Goal: Task Accomplishment & Management: Manage account settings

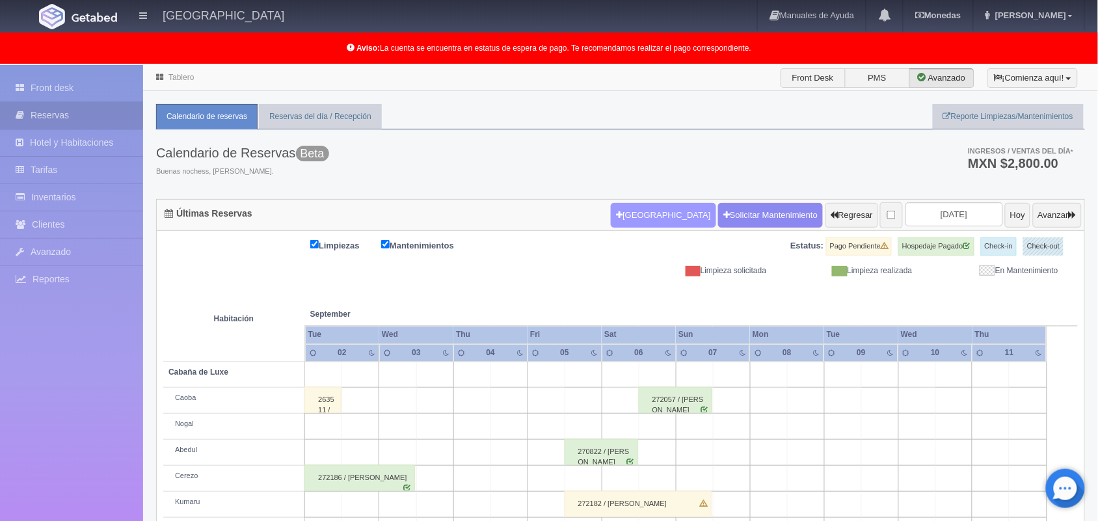
click at [651, 205] on button "[GEOGRAPHIC_DATA]" at bounding box center [663, 215] width 105 height 25
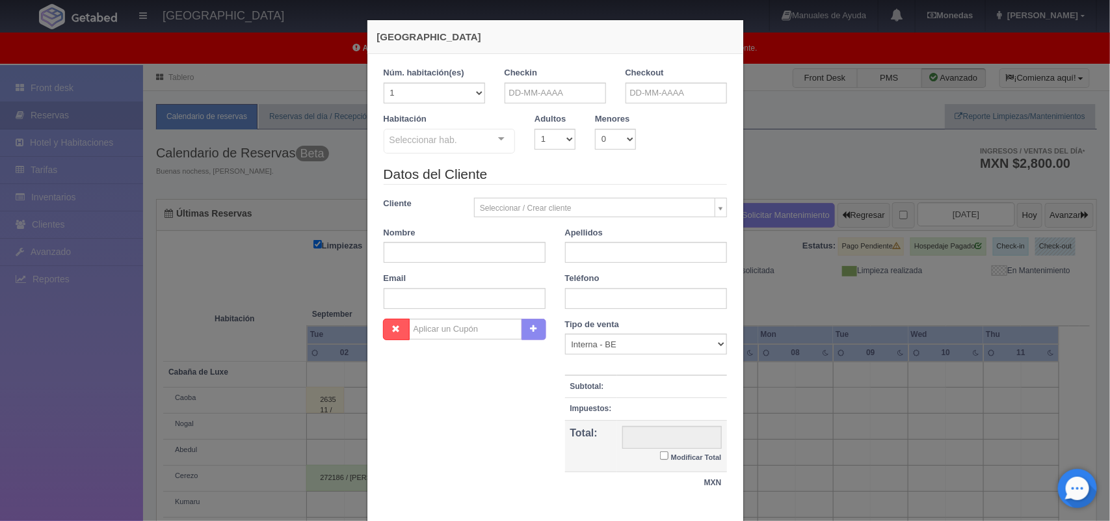
checkbox input "false"
click at [799, 76] on div "Nueva Reserva 1 Núm. habitación(es) 1 2 3 4 5 6 7 8 9 10 11 12 13 14 15 16 17 1…" at bounding box center [555, 260] width 1110 height 521
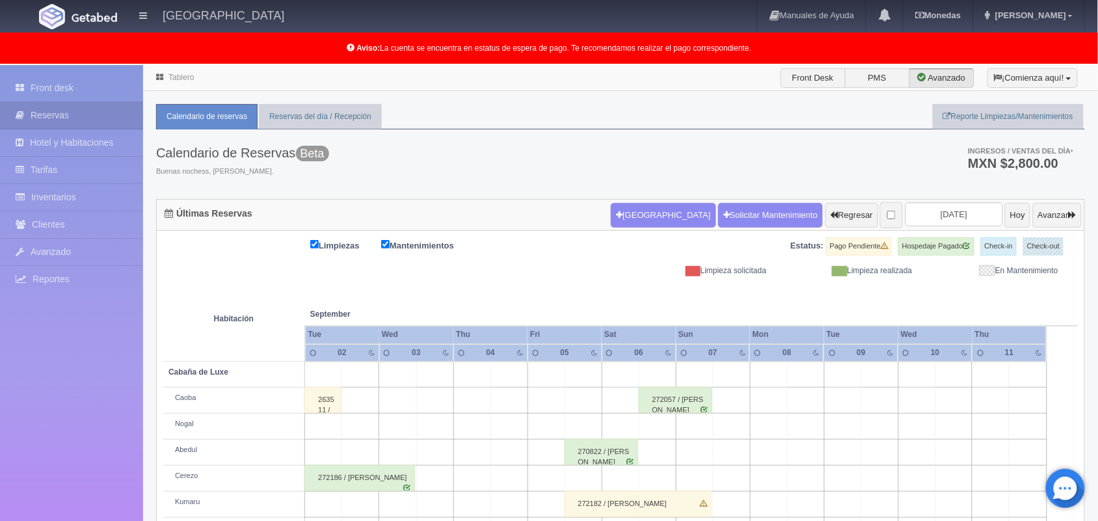
scroll to position [181, 0]
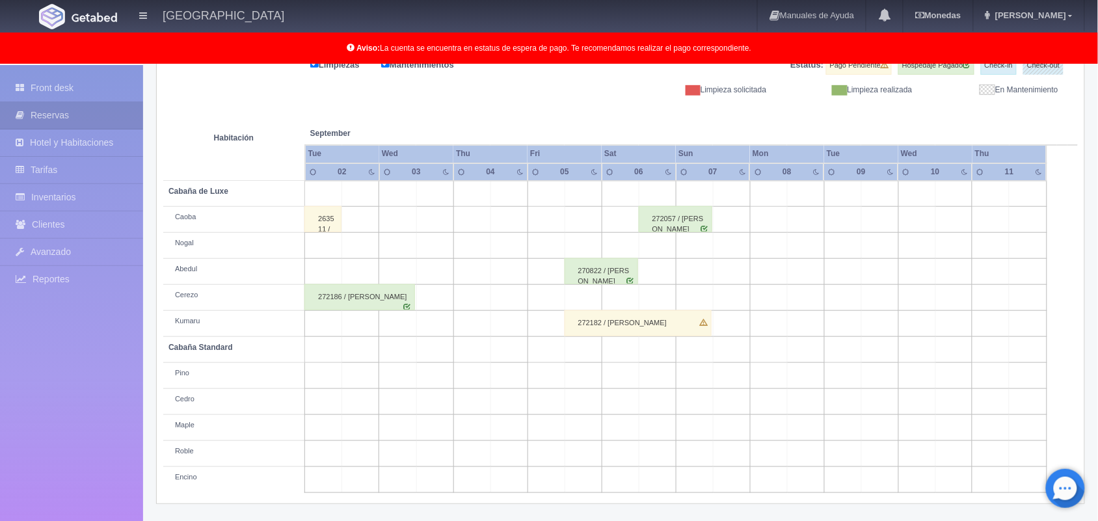
click at [597, 275] on div "270822 / Karla Noemi Granados Garcia" at bounding box center [600, 271] width 73 height 26
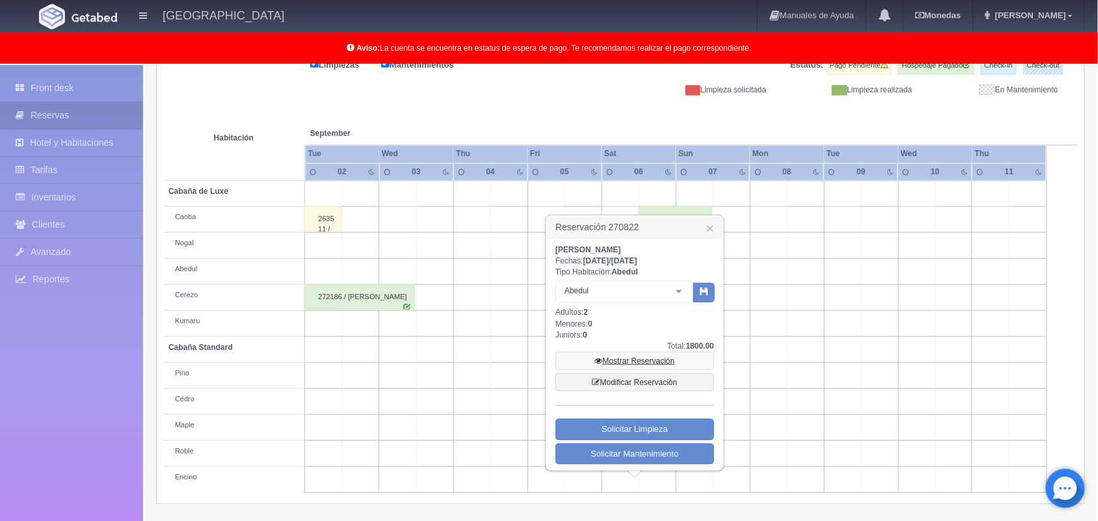
click at [625, 363] on link "Mostrar Reservación" at bounding box center [634, 361] width 159 height 18
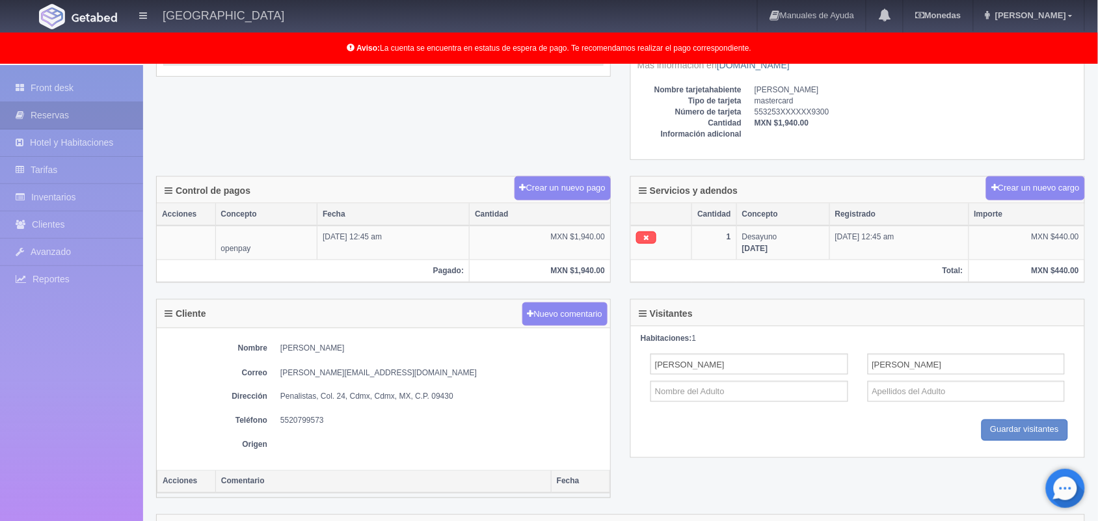
scroll to position [346, 0]
click at [1015, 187] on button "Crear un nuevo cargo" at bounding box center [1035, 189] width 99 height 24
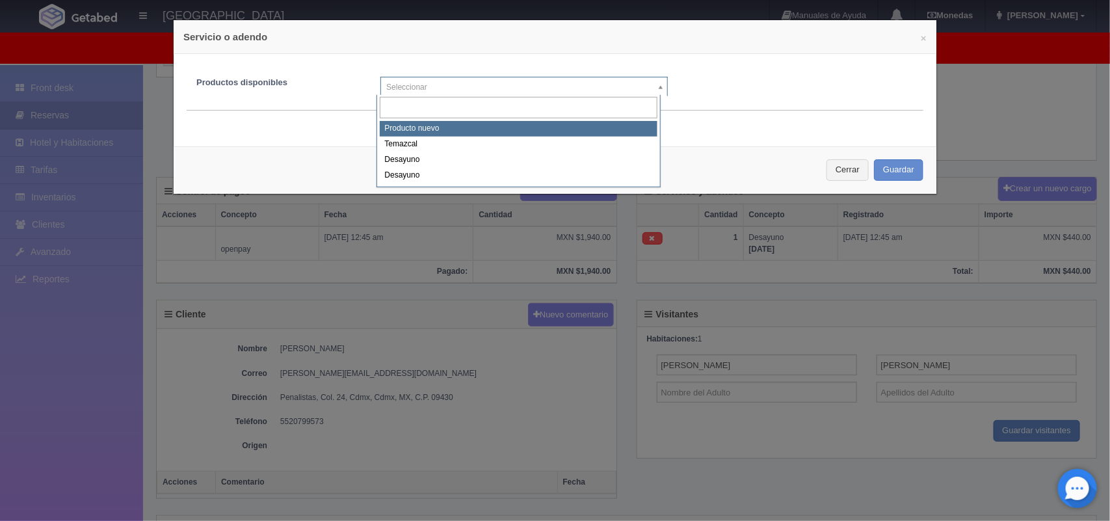
click at [657, 85] on body "Hotel Xacallan Manuales de Ayuda Actualizaciones recientes Monedas Tipo de camb…" at bounding box center [555, 242] width 1110 height 1046
click at [468, 103] on input "text" at bounding box center [519, 107] width 278 height 21
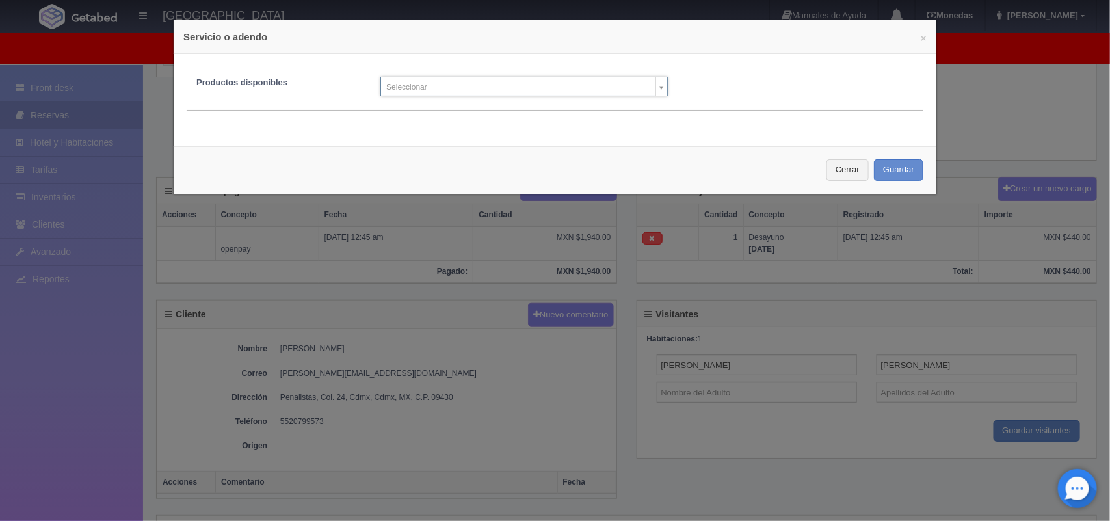
click at [914, 38] on body "Hotel Xacallan Manuales de Ayuda Actualizaciones recientes Monedas Tipo de camb…" at bounding box center [555, 242] width 1110 height 1046
click at [831, 170] on button "Cerrar" at bounding box center [848, 169] width 42 height 21
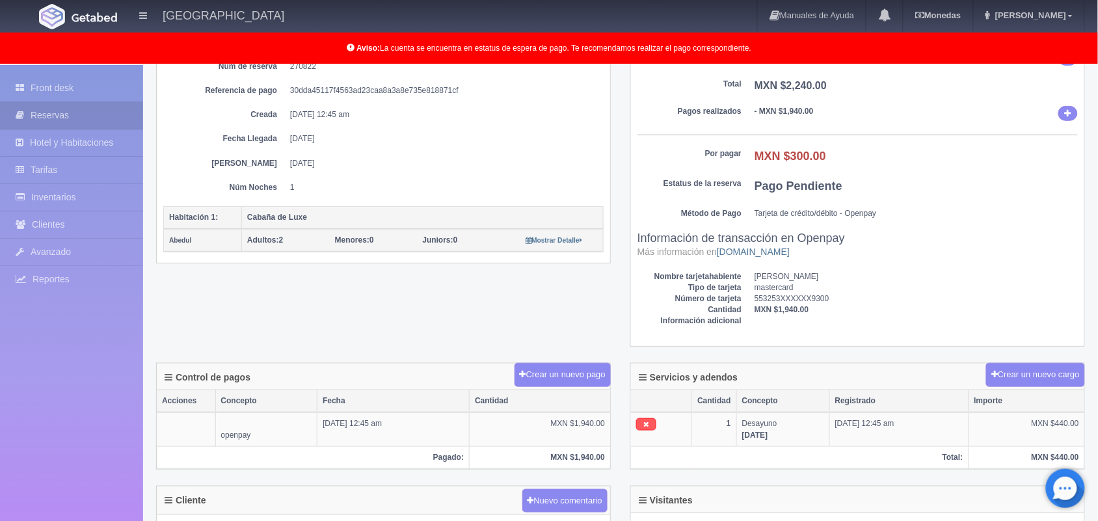
scroll to position [0, 0]
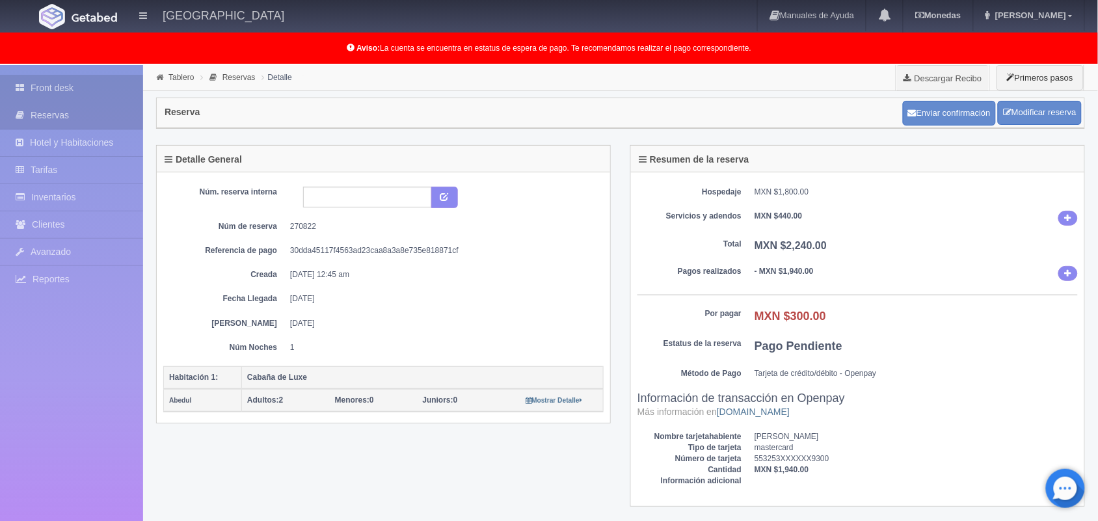
click at [42, 88] on link "Front desk" at bounding box center [71, 88] width 143 height 27
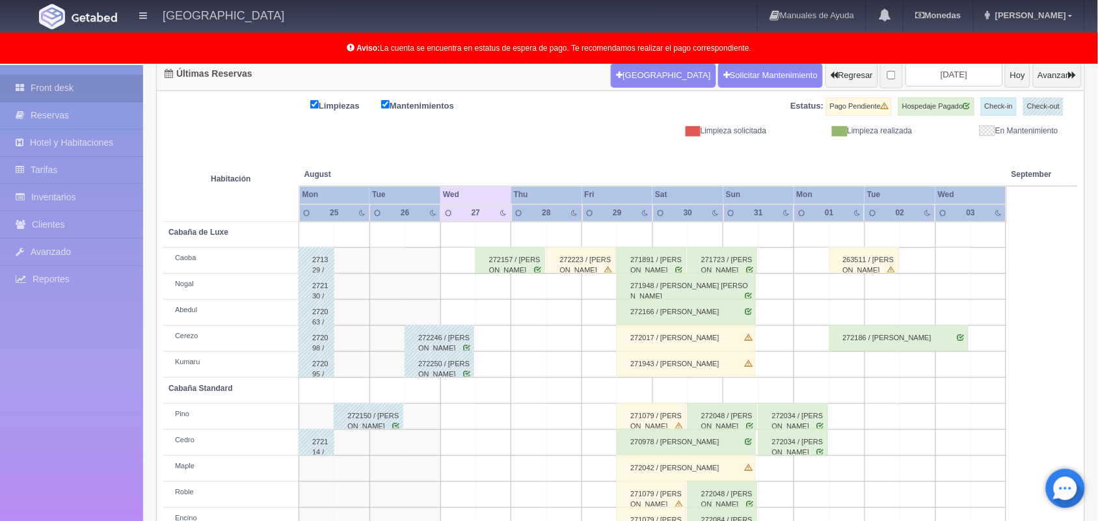
scroll to position [181, 0]
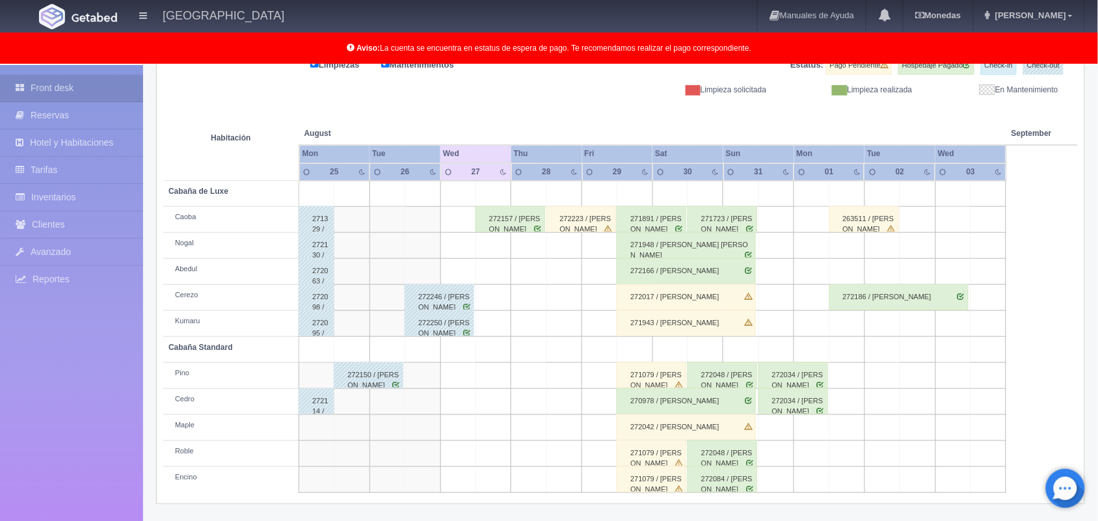
click at [527, 219] on div "272157 / Brayant Antonio Martínez Buendia" at bounding box center [510, 219] width 70 height 26
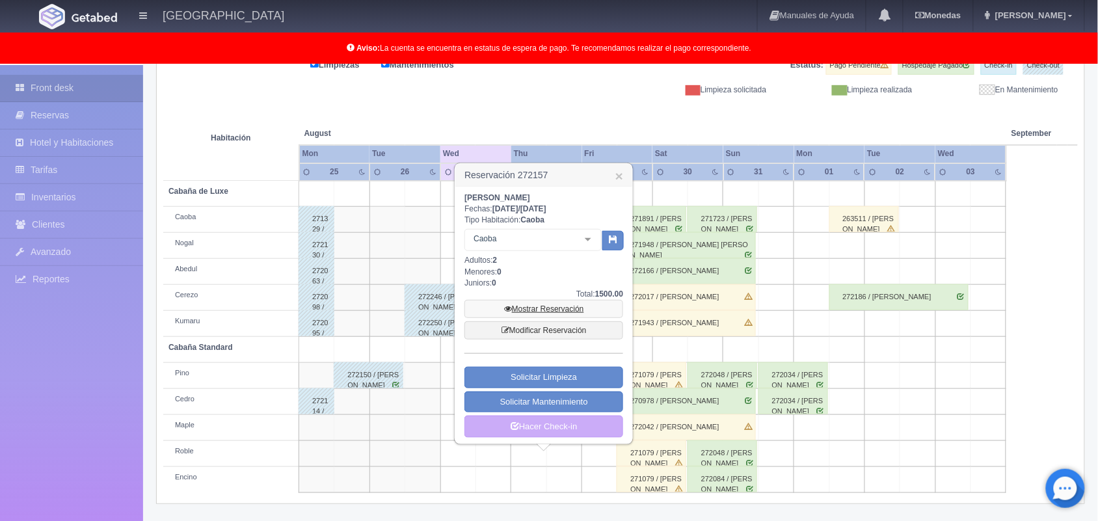
click at [551, 308] on link "Mostrar Reservación" at bounding box center [543, 309] width 159 height 18
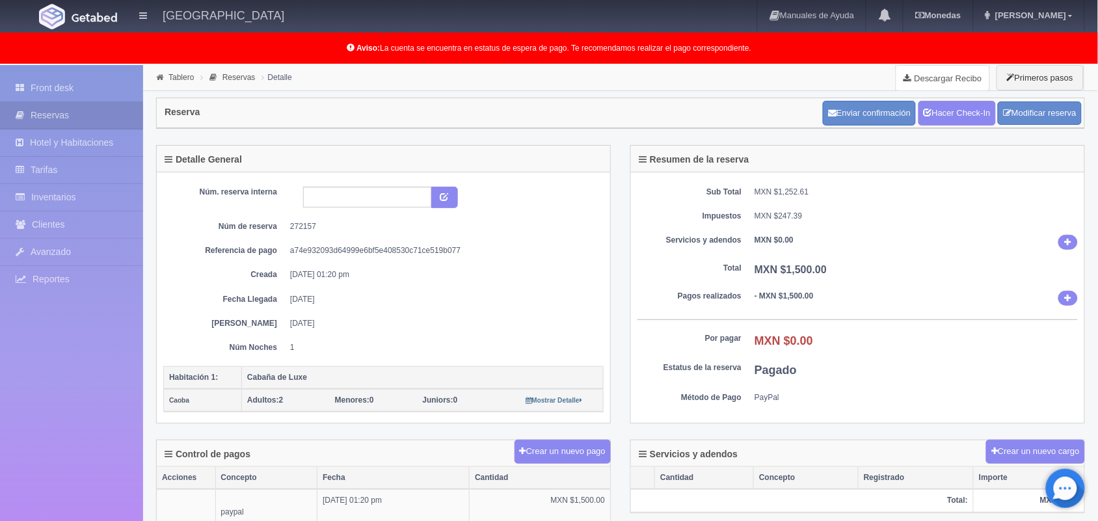
click at [937, 83] on link "Descargar Recibo" at bounding box center [942, 78] width 93 height 26
click at [193, 117] on h4 "Reserva" at bounding box center [183, 112] width 36 height 10
click at [53, 86] on link "Front desk" at bounding box center [71, 88] width 143 height 27
